Goal: Task Accomplishment & Management: Manage account settings

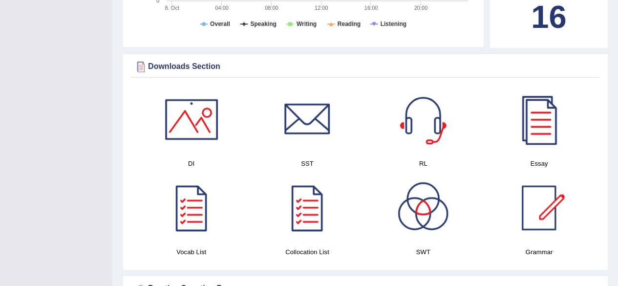
scroll to position [910, 0]
